Goal: Information Seeking & Learning: Learn about a topic

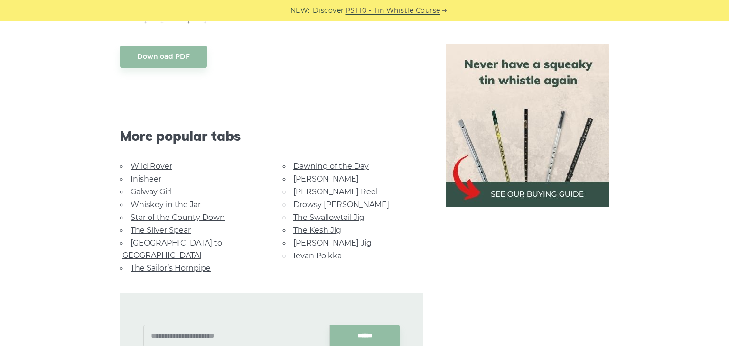
scroll to position [550, 0]
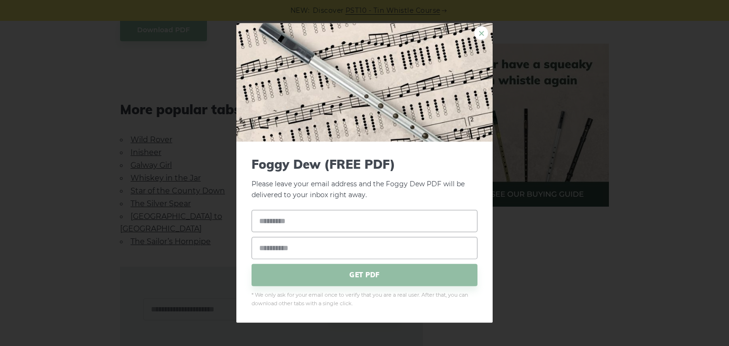
click at [481, 38] on link "×" at bounding box center [481, 33] width 14 height 14
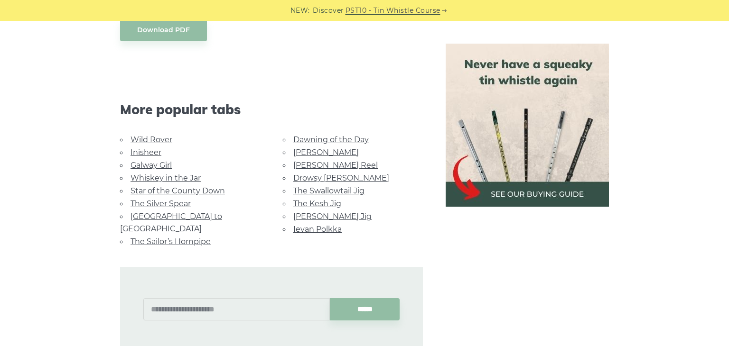
click at [339, 140] on link "Dawning of the Day" at bounding box center [330, 139] width 75 height 9
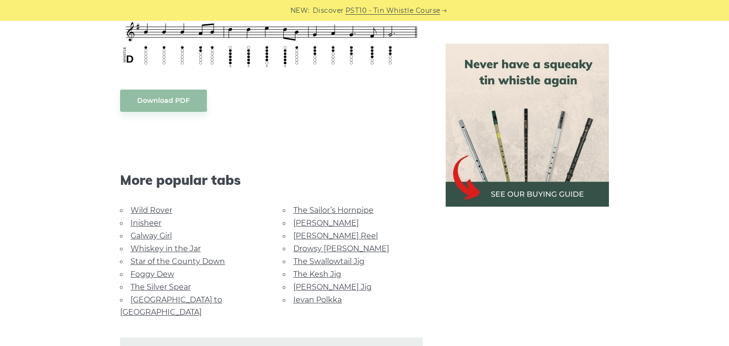
scroll to position [493, 0]
click at [147, 235] on link "Galway Girl" at bounding box center [150, 235] width 41 height 9
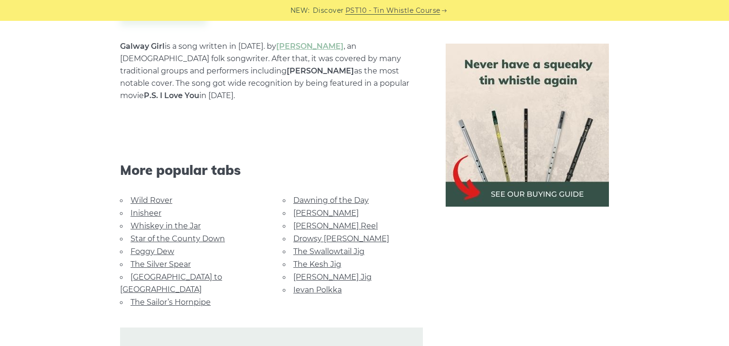
scroll to position [588, 0]
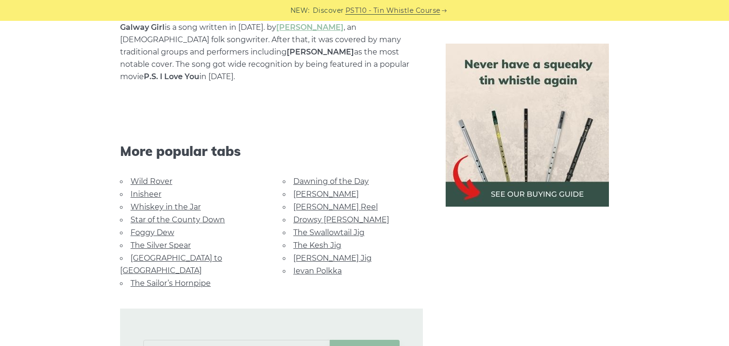
click at [140, 177] on link "Wild Rover" at bounding box center [151, 181] width 42 height 9
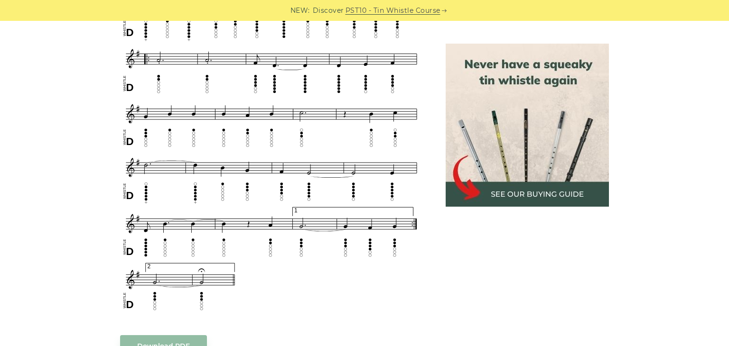
scroll to position [569, 0]
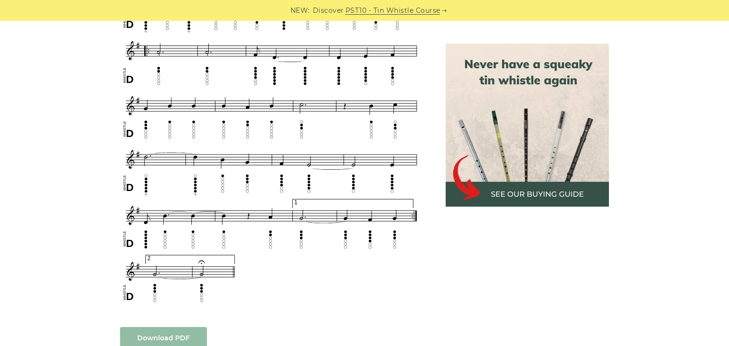
click at [158, 334] on body "NEW: Discover PST10 - Tin Whistle Course Lessons Fingering Charts Tabs & Notes …" at bounding box center [364, 324] width 729 height 1786
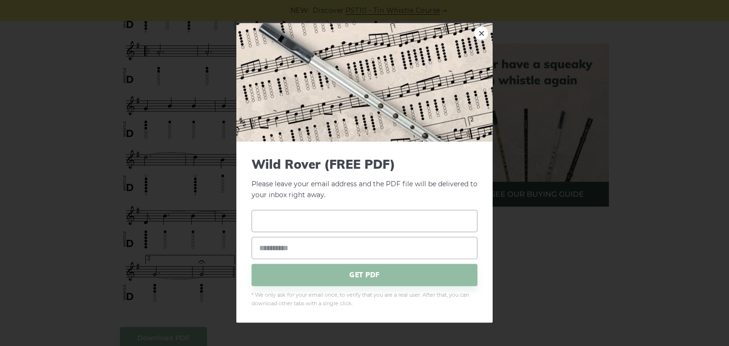
click at [308, 225] on input "text" at bounding box center [364, 221] width 226 height 22
type input "******"
click at [279, 246] on input "email" at bounding box center [364, 248] width 226 height 22
type input "**********"
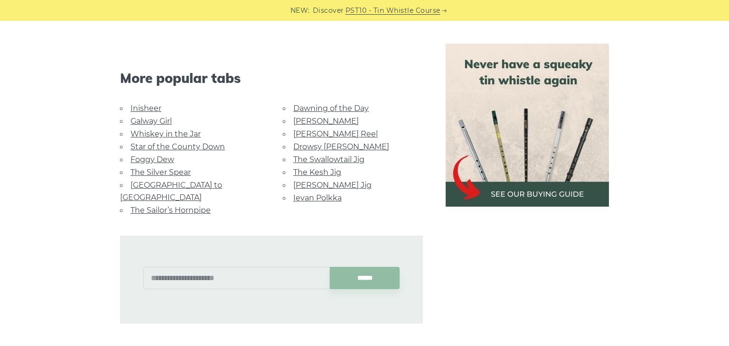
scroll to position [911, 0]
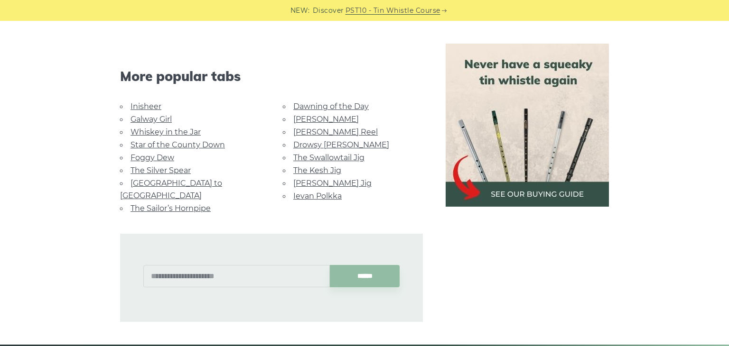
click at [168, 144] on link "Star of the County Down" at bounding box center [177, 144] width 94 height 9
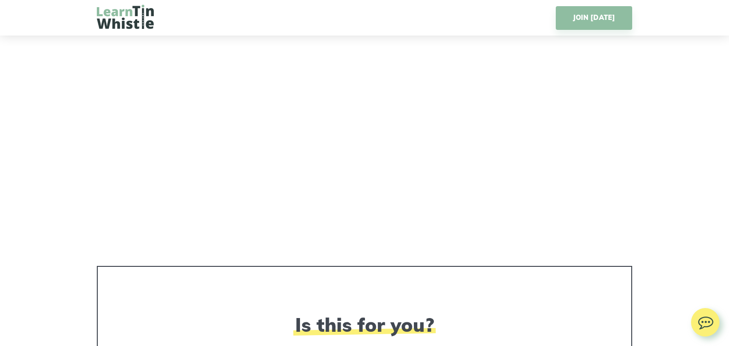
scroll to position [1859, 0]
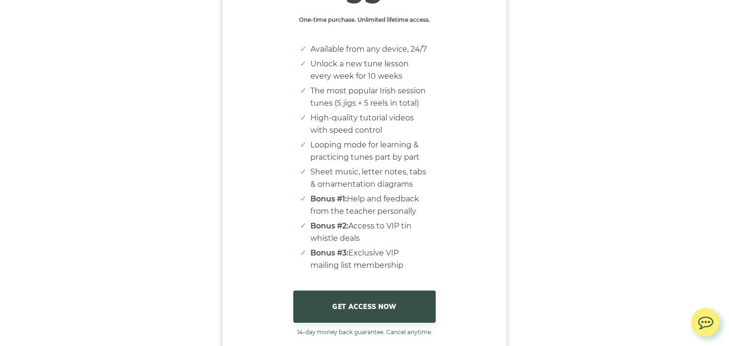
scroll to position [6147, 0]
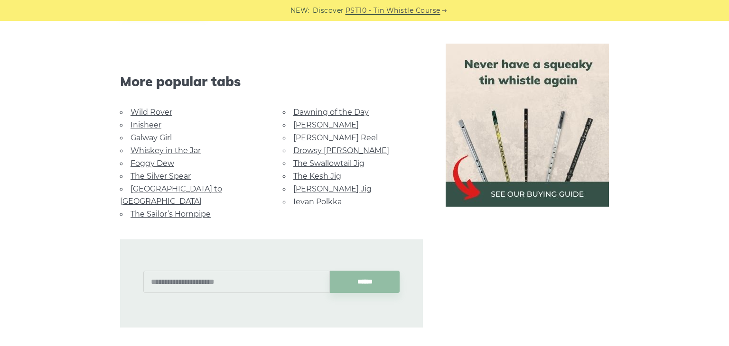
scroll to position [588, 0]
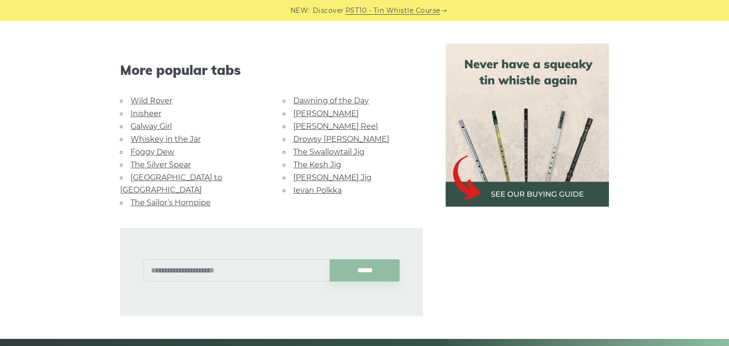
click at [194, 177] on link "[GEOGRAPHIC_DATA] to [GEOGRAPHIC_DATA]" at bounding box center [171, 183] width 102 height 21
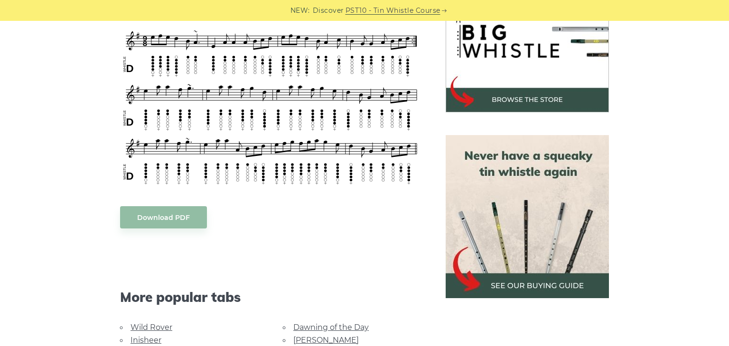
scroll to position [285, 0]
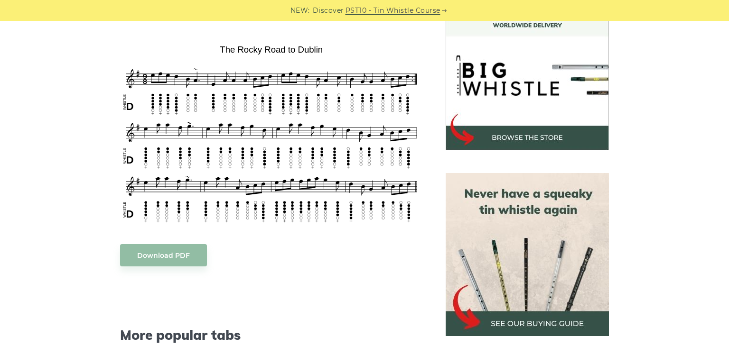
click at [270, 101] on img at bounding box center [271, 133] width 303 height 184
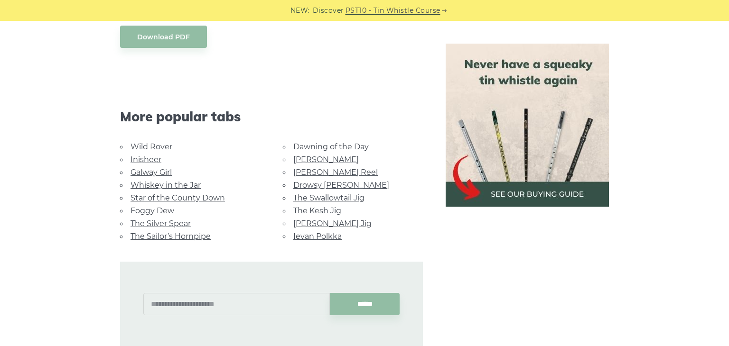
scroll to position [512, 0]
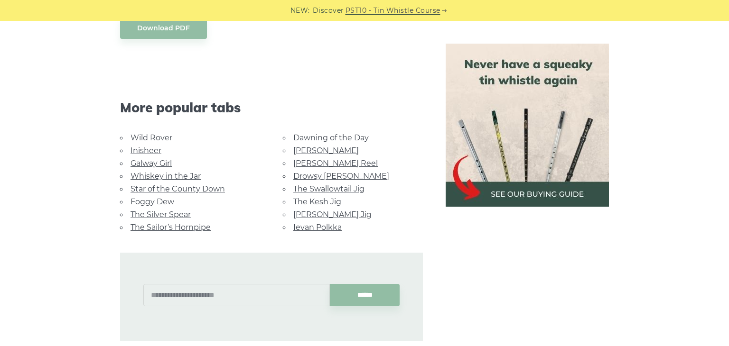
click at [209, 184] on link "Star of the County Down" at bounding box center [177, 188] width 94 height 9
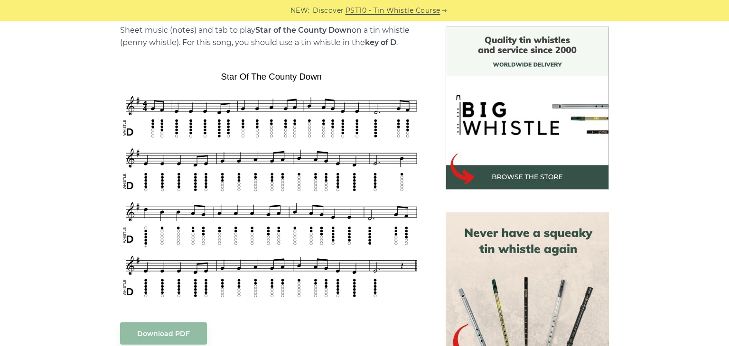
scroll to position [247, 0]
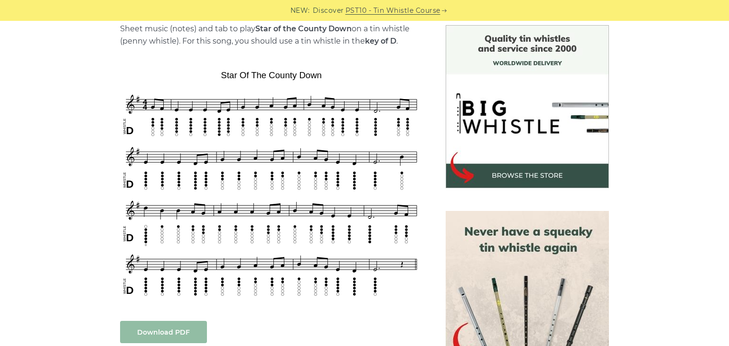
click at [181, 332] on link "Download PDF" at bounding box center [163, 332] width 87 height 22
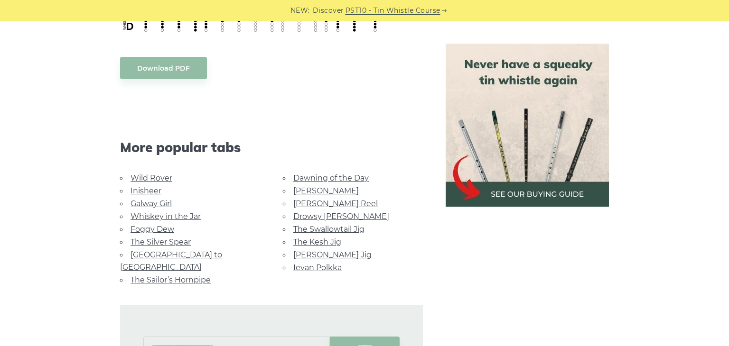
scroll to position [512, 0]
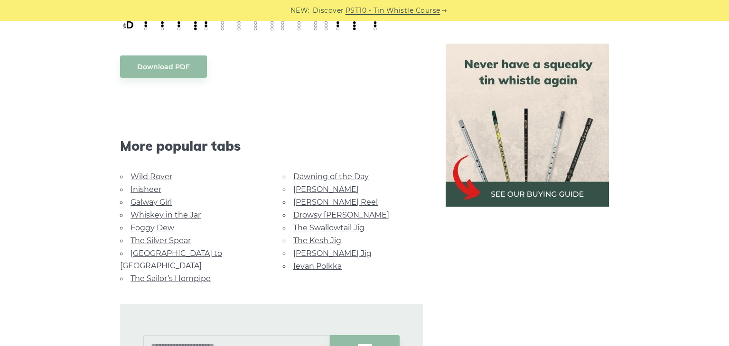
click at [321, 215] on link "Drowsy [PERSON_NAME]" at bounding box center [341, 215] width 96 height 9
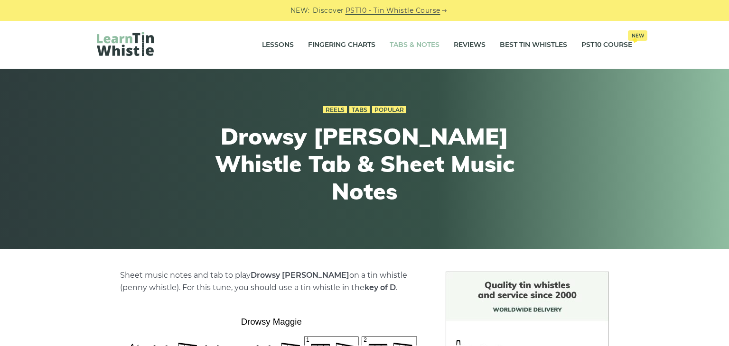
click at [406, 48] on link "Tabs & Notes" at bounding box center [414, 45] width 50 height 24
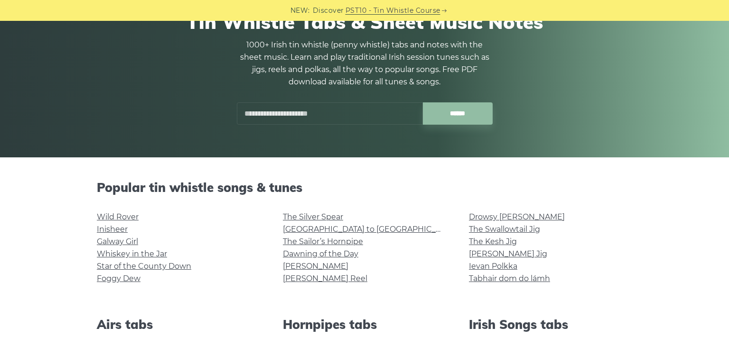
scroll to position [133, 0]
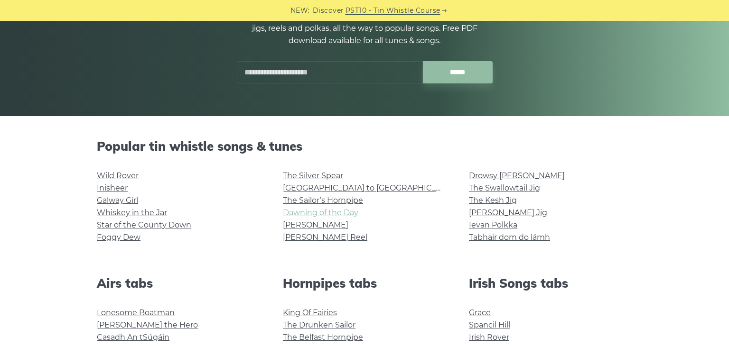
click at [341, 212] on link "Dawning of the Day" at bounding box center [320, 212] width 75 height 9
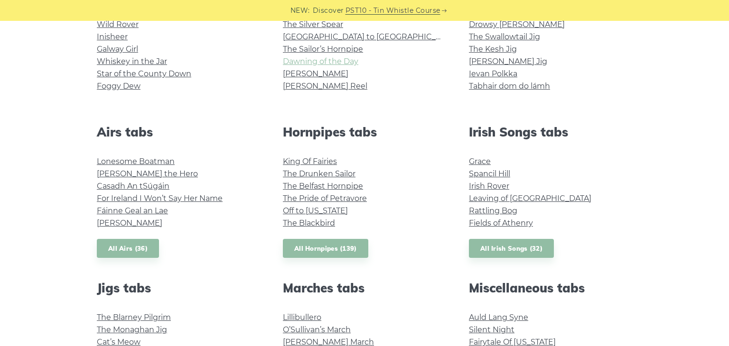
scroll to position [285, 0]
click at [481, 162] on link "Grace" at bounding box center [480, 161] width 22 height 9
click at [506, 210] on link "Rattling Bog" at bounding box center [493, 210] width 48 height 9
click at [494, 225] on link "Fields of Athenry" at bounding box center [501, 222] width 64 height 9
click at [485, 246] on link "All Irish Songs (32)" at bounding box center [511, 248] width 85 height 19
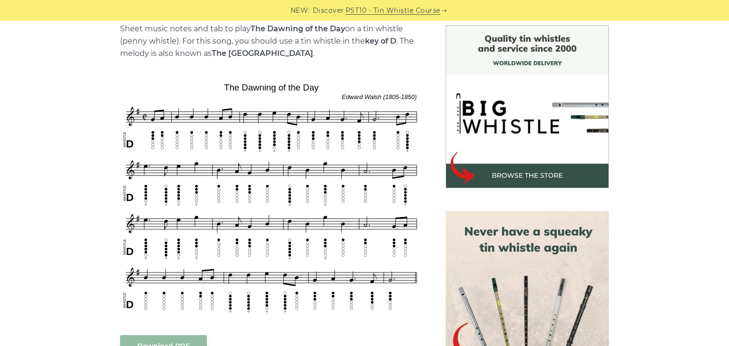
scroll to position [266, 0]
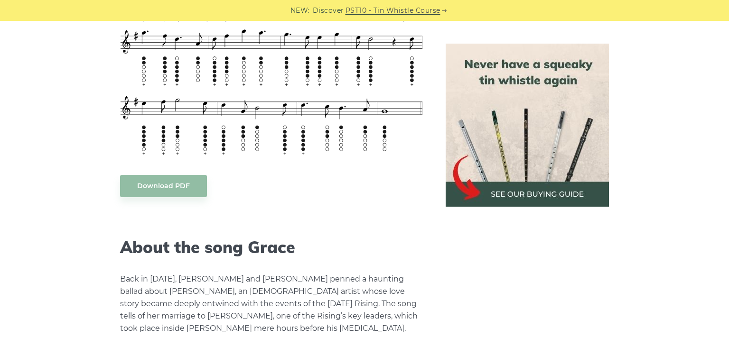
scroll to position [1352, 0]
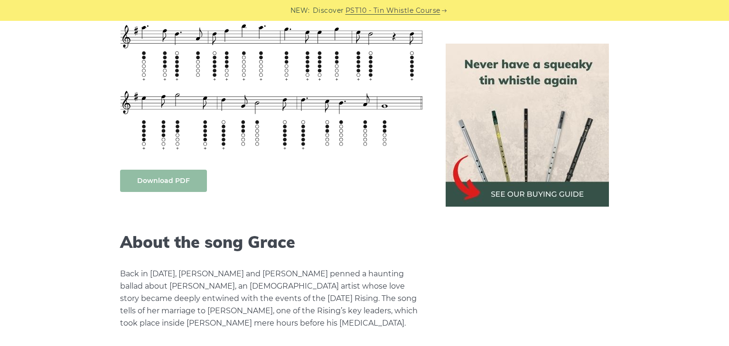
click at [187, 185] on link "Download PDF" at bounding box center [163, 181] width 87 height 22
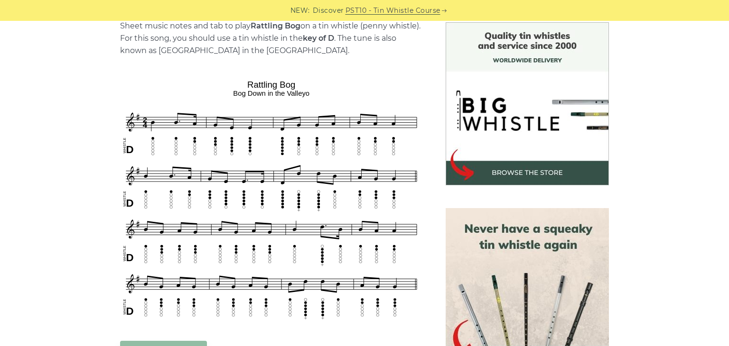
scroll to position [266, 0]
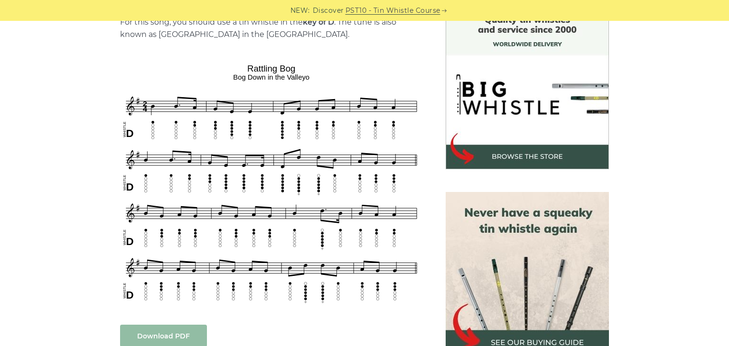
click at [184, 337] on link "Download PDF" at bounding box center [163, 336] width 87 height 22
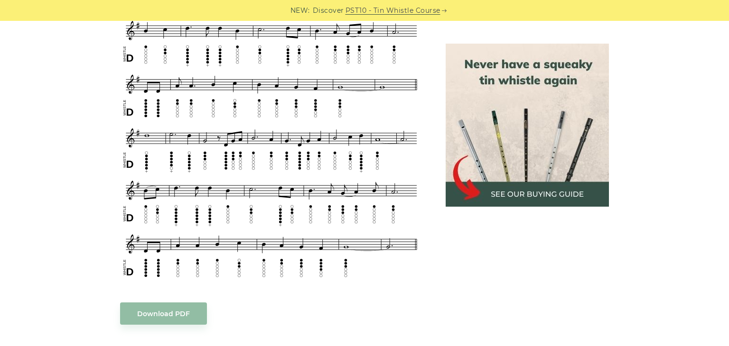
scroll to position [436, 0]
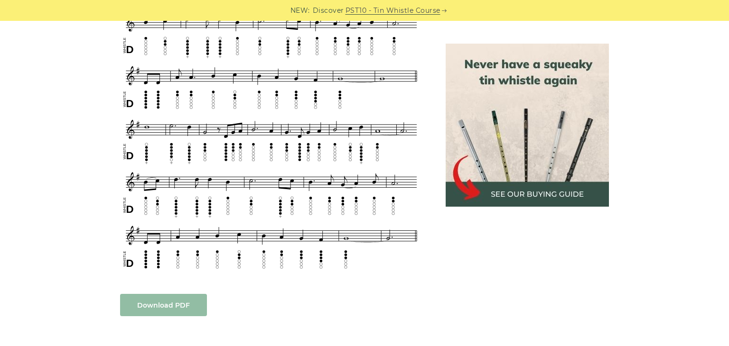
click at [164, 312] on link "Download PDF" at bounding box center [163, 305] width 87 height 22
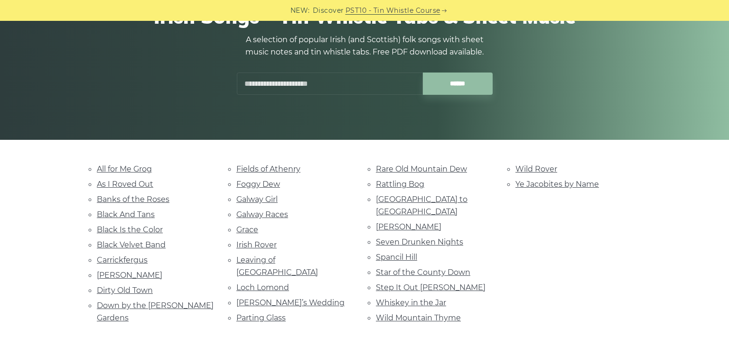
scroll to position [114, 0]
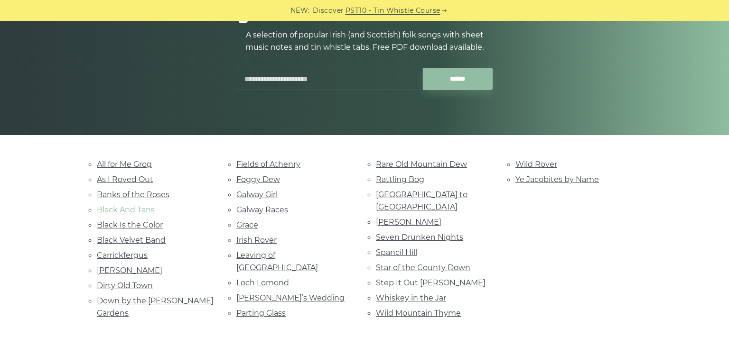
click at [143, 211] on link "Black And Tans" at bounding box center [126, 209] width 58 height 9
click at [153, 228] on link "Black Is the Color" at bounding box center [130, 225] width 66 height 9
click at [144, 239] on link "Black Velvet Band" at bounding box center [131, 240] width 69 height 9
click at [140, 285] on link "Dirty Old Town" at bounding box center [125, 285] width 56 height 9
click at [188, 304] on link "Down by the Sally Gardens" at bounding box center [155, 306] width 117 height 21
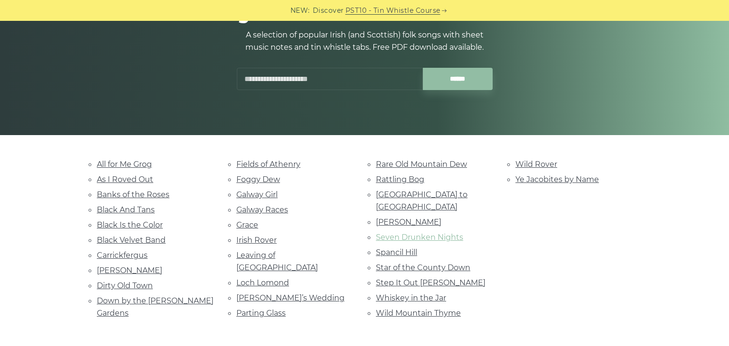
click at [403, 233] on link "Seven Drunken Nights" at bounding box center [419, 237] width 87 height 9
click at [426, 278] on link "Step It Out Mary" at bounding box center [431, 282] width 110 height 9
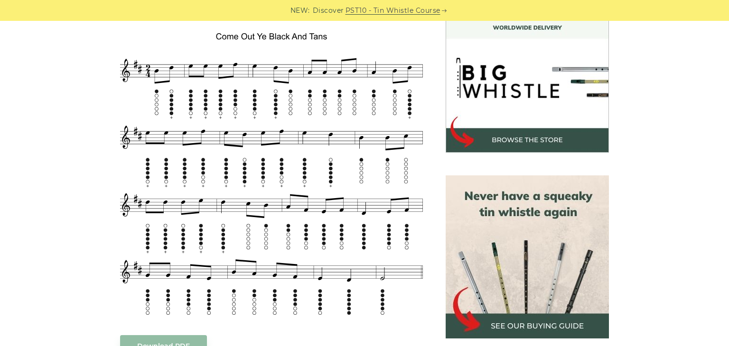
scroll to position [285, 0]
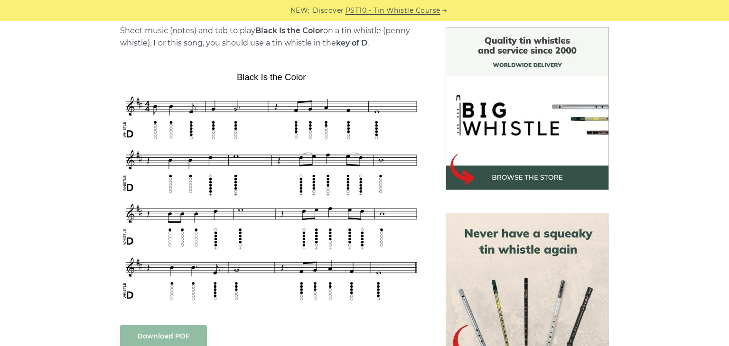
scroll to position [247, 0]
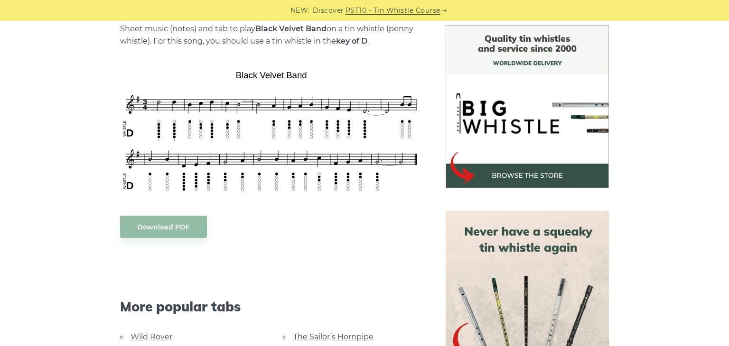
scroll to position [228, 0]
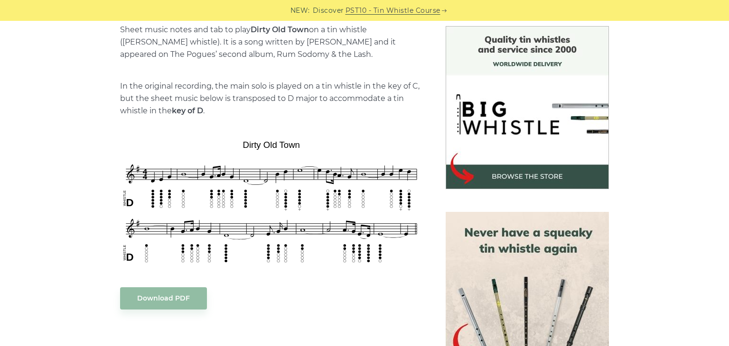
scroll to position [247, 0]
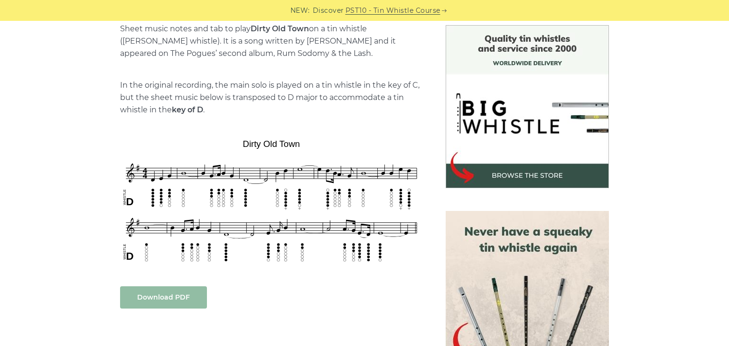
click at [168, 301] on link "Download PDF" at bounding box center [163, 297] width 87 height 22
click at [168, 304] on link "Download PDF" at bounding box center [163, 297] width 87 height 22
click at [183, 299] on link "Download PDF" at bounding box center [163, 297] width 87 height 22
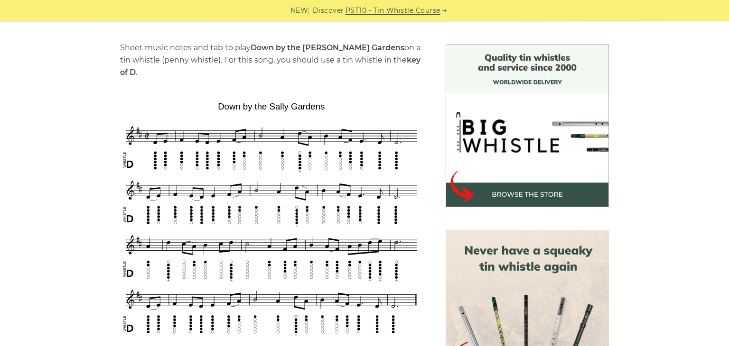
scroll to position [247, 0]
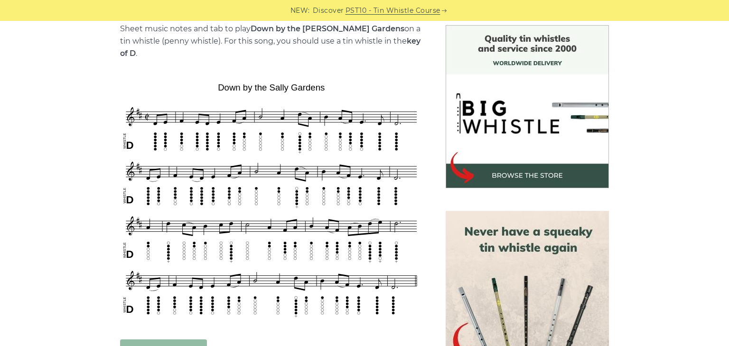
click at [168, 340] on link "Download PDF" at bounding box center [163, 351] width 87 height 22
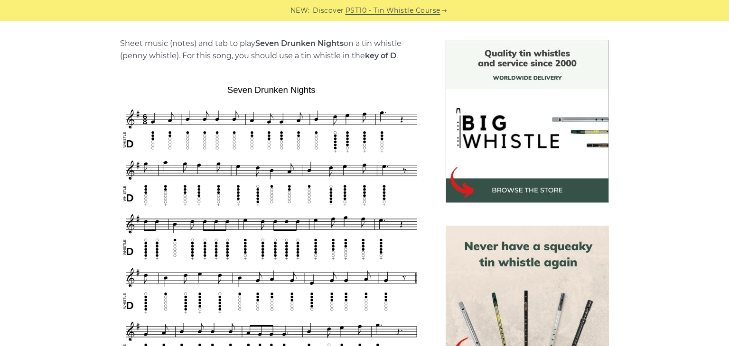
scroll to position [228, 0]
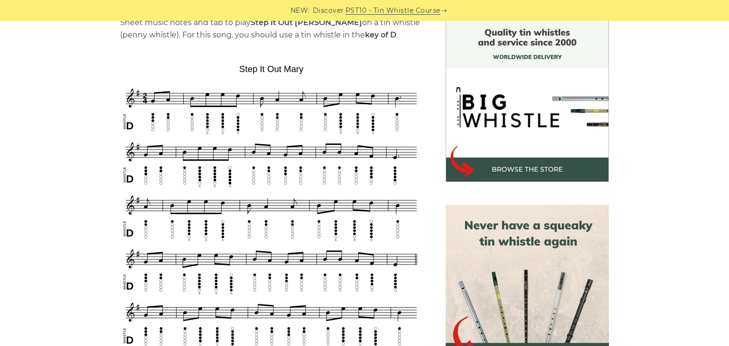
scroll to position [228, 0]
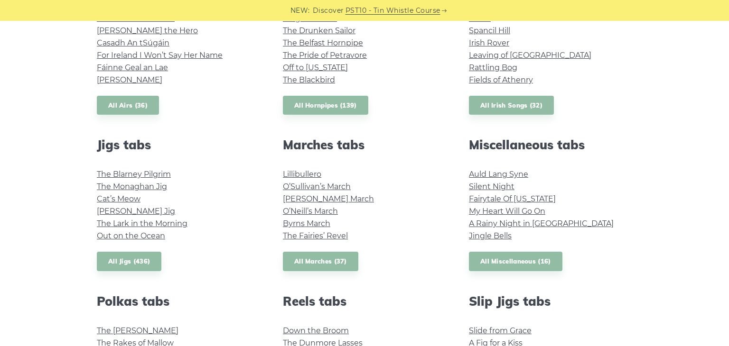
scroll to position [436, 0]
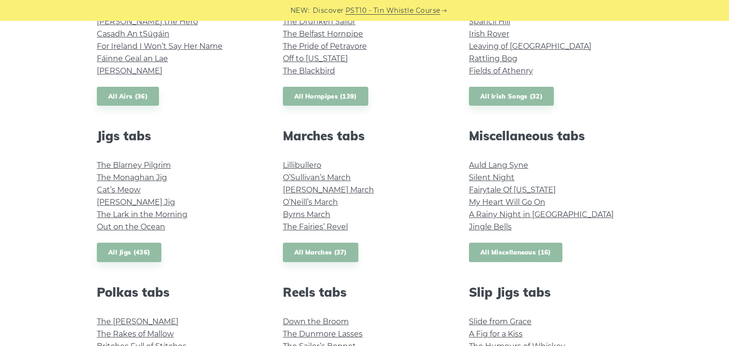
click at [509, 255] on link "All Miscellaneous (16)" at bounding box center [515, 252] width 93 height 19
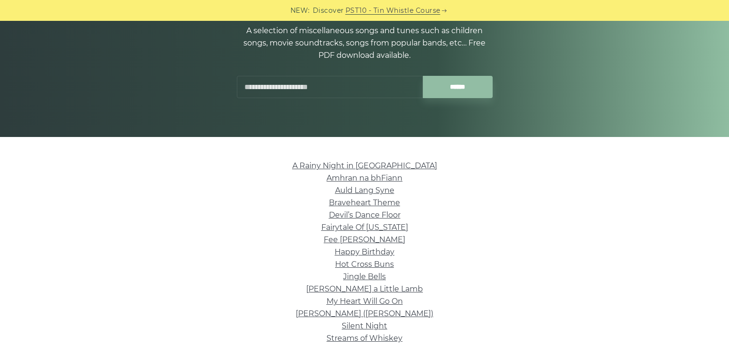
scroll to position [114, 0]
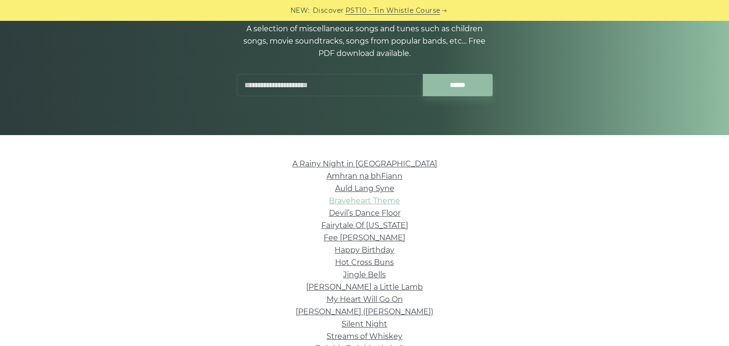
click at [384, 203] on link "Braveheart Theme" at bounding box center [364, 200] width 71 height 9
click at [373, 229] on link "Fairytale Of [US_STATE]" at bounding box center [364, 225] width 87 height 9
click at [467, 263] on li "Hot Cross Buns" at bounding box center [364, 263] width 535 height 12
click at [369, 325] on link "Silent Night" at bounding box center [364, 324] width 46 height 9
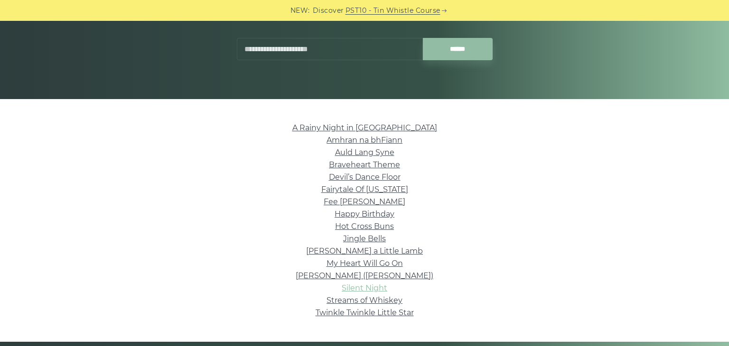
scroll to position [152, 0]
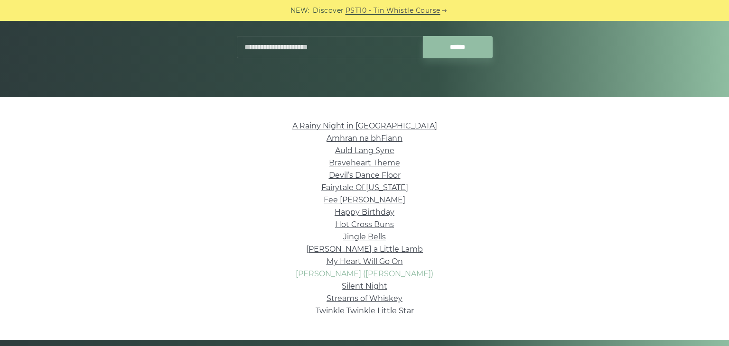
click at [367, 276] on link "Nancy Mulligan (Ed Sheeran)" at bounding box center [364, 273] width 138 height 9
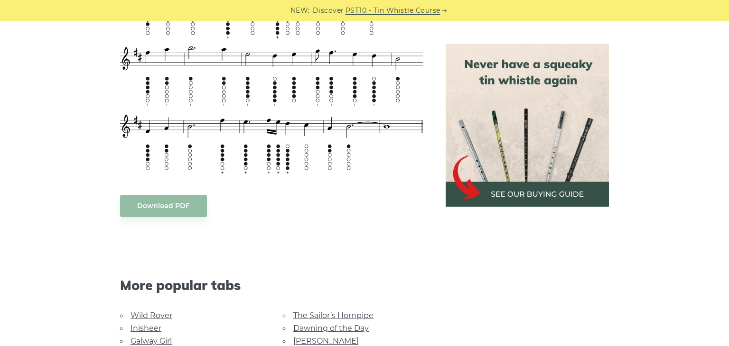
scroll to position [456, 0]
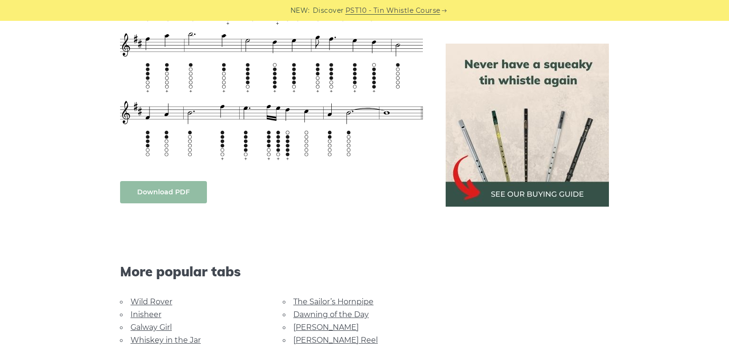
click at [153, 186] on link "Download PDF" at bounding box center [163, 192] width 87 height 22
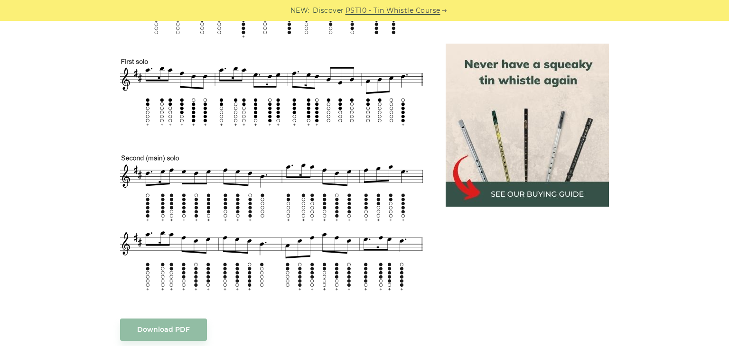
scroll to position [419, 0]
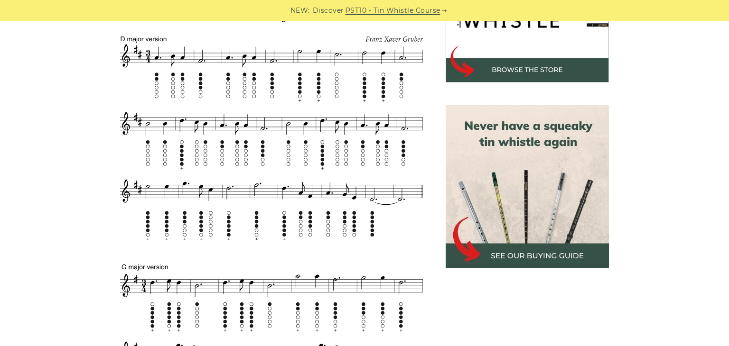
scroll to position [360, 0]
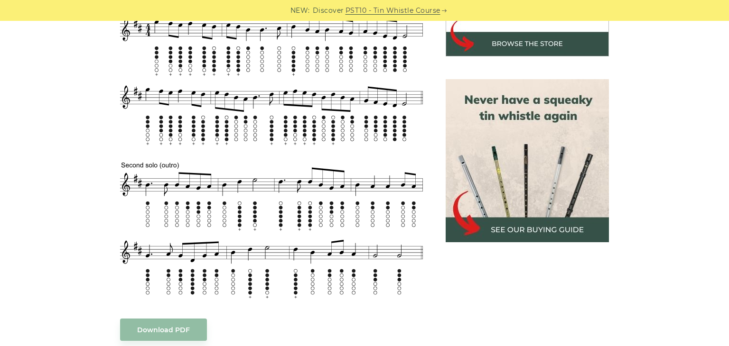
scroll to position [379, 0]
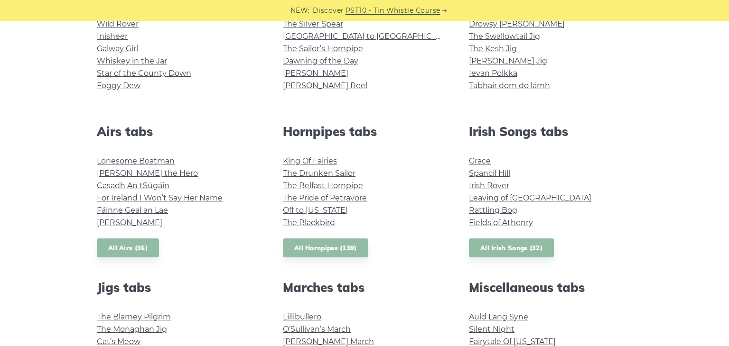
scroll to position [266, 0]
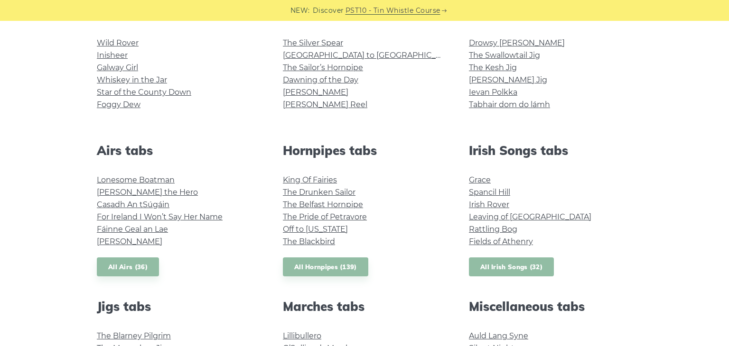
click at [504, 267] on link "All Irish Songs (32)" at bounding box center [511, 267] width 85 height 19
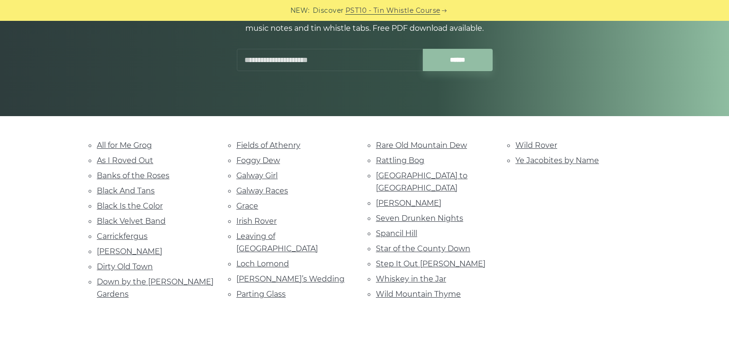
scroll to position [152, 0]
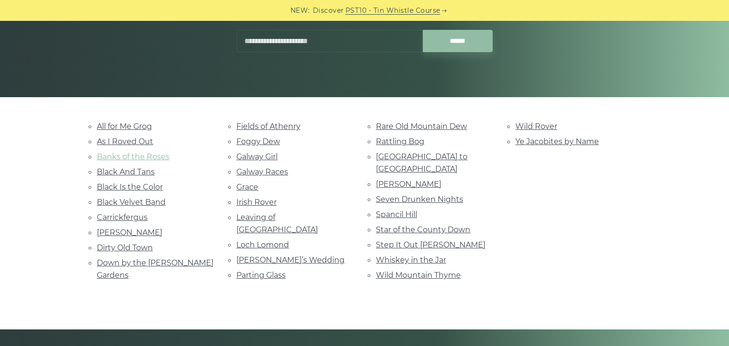
click at [164, 161] on link "Banks of the Roses" at bounding box center [133, 156] width 73 height 9
click at [251, 188] on link "Grace" at bounding box center [247, 187] width 22 height 9
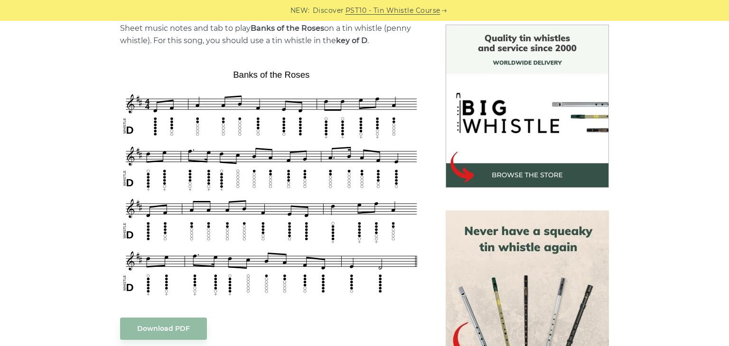
scroll to position [266, 0]
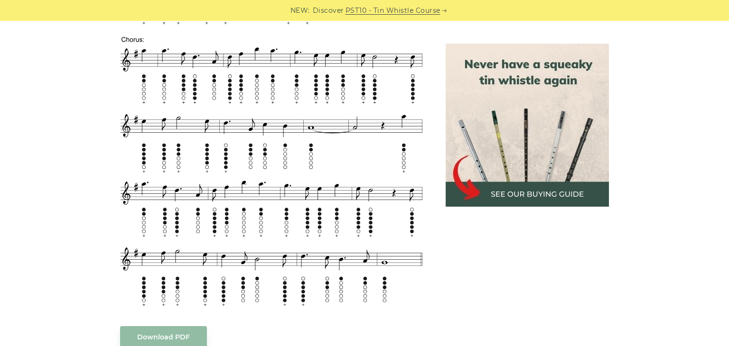
scroll to position [1195, 0]
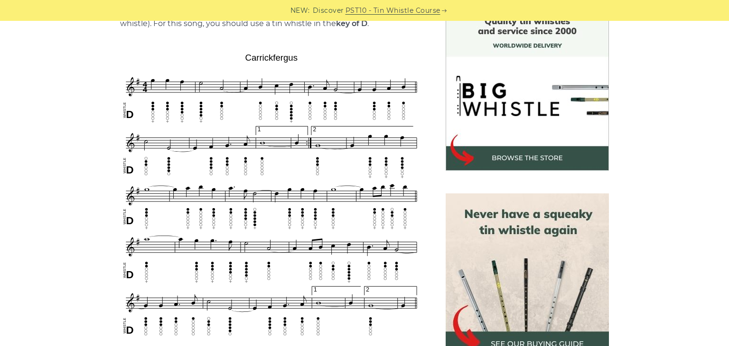
scroll to position [266, 0]
